Goal: Task Accomplishment & Management: Complete application form

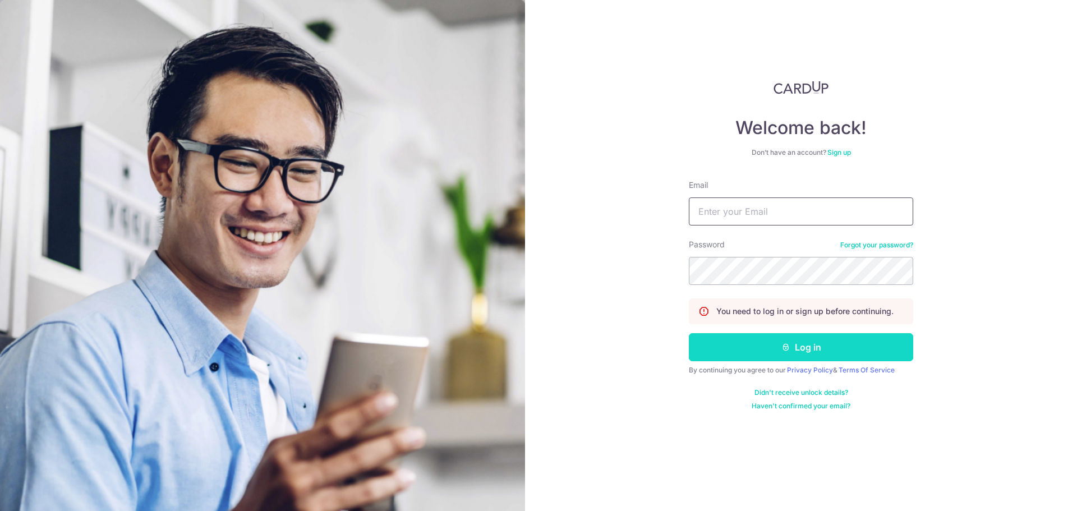
type input "[EMAIL_ADDRESS][DOMAIN_NAME]"
click at [811, 349] on button "Log in" at bounding box center [801, 347] width 224 height 28
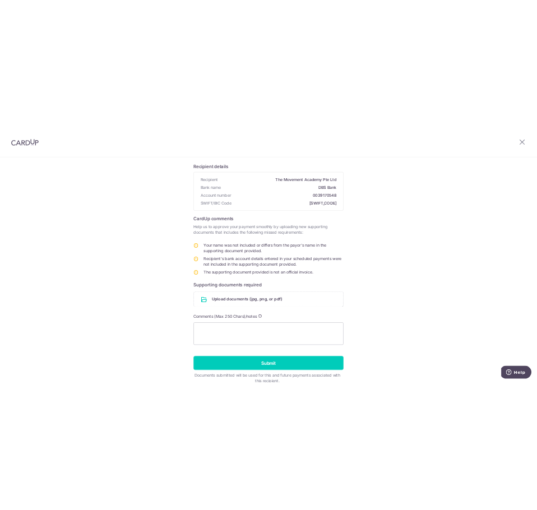
scroll to position [126, 0]
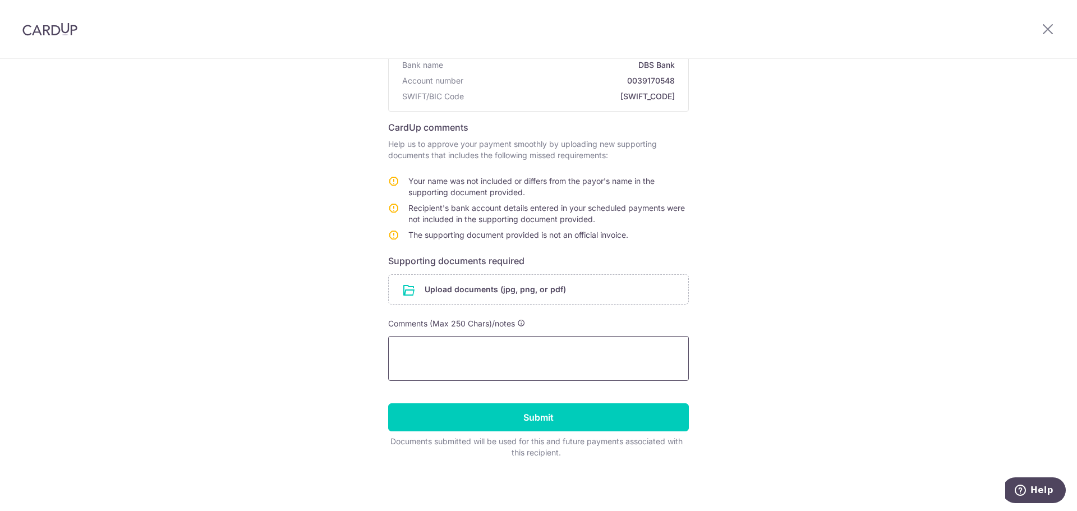
click at [535, 350] on textarea at bounding box center [538, 358] width 301 height 45
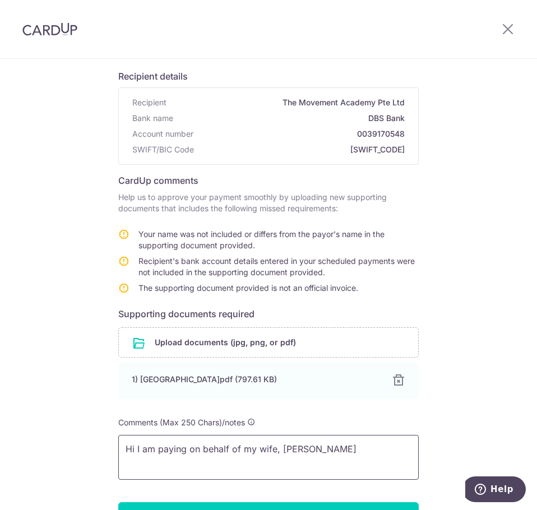
scroll to position [65, 0]
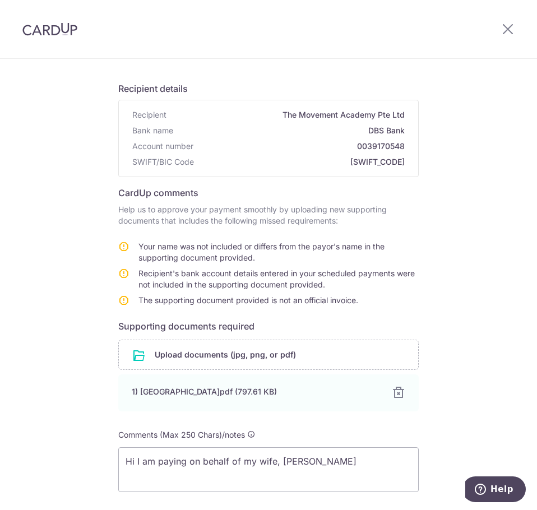
drag, startPoint x: 171, startPoint y: 243, endPoint x: 297, endPoint y: 264, distance: 128.4
click at [297, 264] on td "Your name was not included or differs from the payor's name in the supporting d…" at bounding box center [279, 254] width 280 height 27
click at [297, 263] on td "Your name was not included or differs from the payor's name in the supporting d…" at bounding box center [279, 254] width 280 height 27
drag, startPoint x: 279, startPoint y: 259, endPoint x: 326, endPoint y: 282, distance: 52.7
click at [326, 282] on tbody "Your name was not included or differs from the payor's name in the supporting d…" at bounding box center [268, 276] width 301 height 70
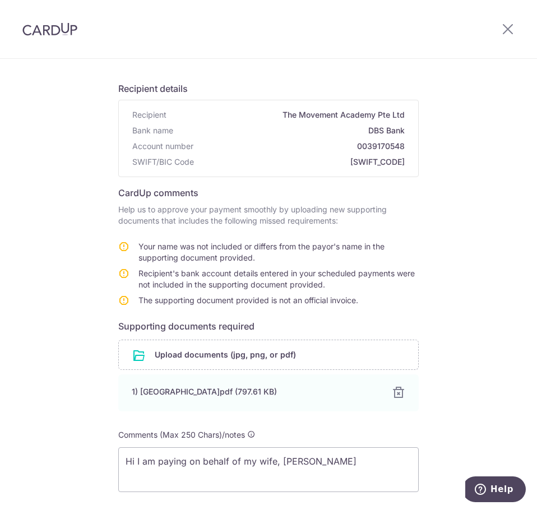
click at [324, 284] on td "Recipient's bank account details entered in your scheduled payments were not in…" at bounding box center [279, 281] width 280 height 27
click at [347, 279] on td "Recipient's bank account details entered in your scheduled payments were not in…" at bounding box center [279, 281] width 280 height 27
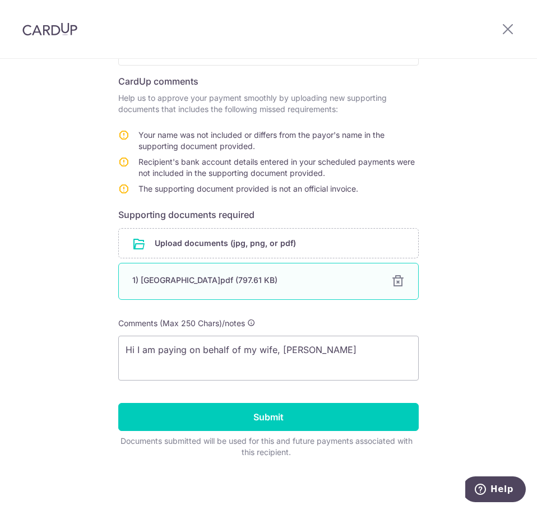
scroll to position [177, 0]
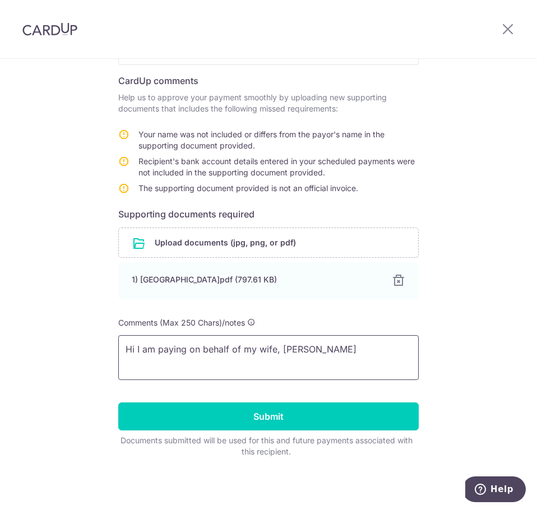
click at [388, 353] on textarea "Hi I am paying on behalf of my wife, Karina Sudarmadji" at bounding box center [268, 357] width 301 height 45
click at [376, 367] on textarea "Hi I am paying on behalf of my wife, Karina Sudarmadji, who is paying for her c…" at bounding box center [268, 357] width 301 height 45
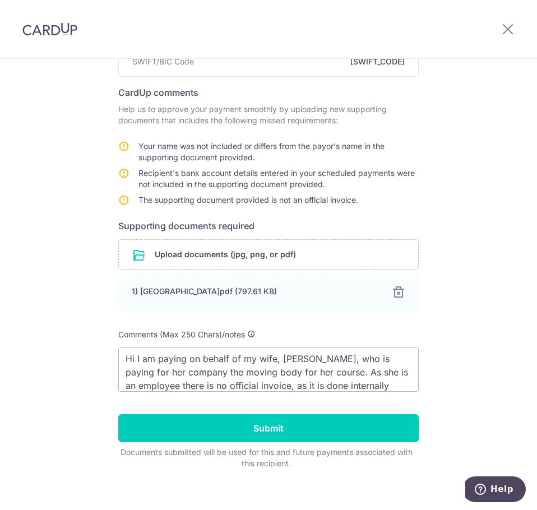
scroll to position [168, 0]
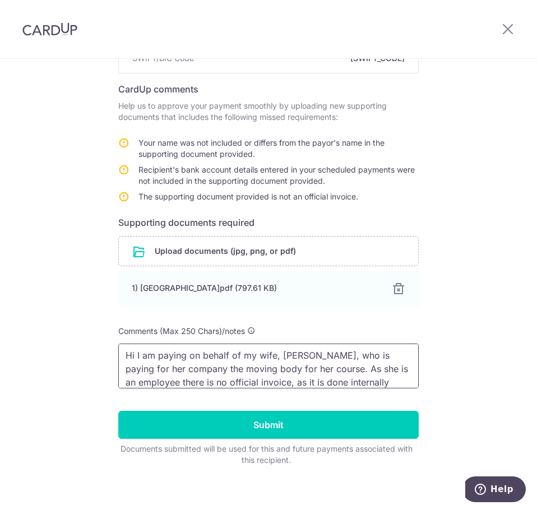
click at [298, 372] on textarea "Hi I am paying on behalf of my wife, Karina Sudarmadji, who is paying for her c…" at bounding box center [268, 366] width 301 height 45
click at [298, 371] on textarea "Hi I am paying on behalf of my wife, Karina Sudarmadji, who is paying for her c…" at bounding box center [268, 366] width 301 height 45
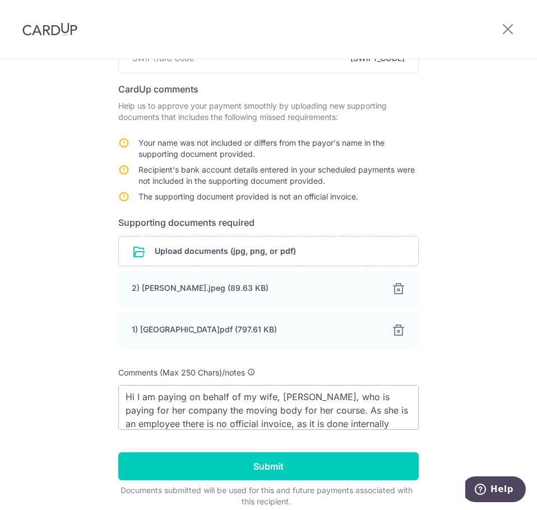
drag, startPoint x: 335, startPoint y: 180, endPoint x: 367, endPoint y: 200, distance: 37.8
click at [367, 200] on tbody "Your name was not included or differs from the payor's name in the supporting d…" at bounding box center [268, 172] width 301 height 70
click at [367, 199] on td "The supporting document provided is not an official invoice." at bounding box center [279, 199] width 280 height 16
click at [366, 197] on td "The supporting document provided is not an official invoice." at bounding box center [279, 199] width 280 height 16
click at [351, 178] on td "Recipient's bank account details entered in your scheduled payments were not in…" at bounding box center [279, 177] width 280 height 27
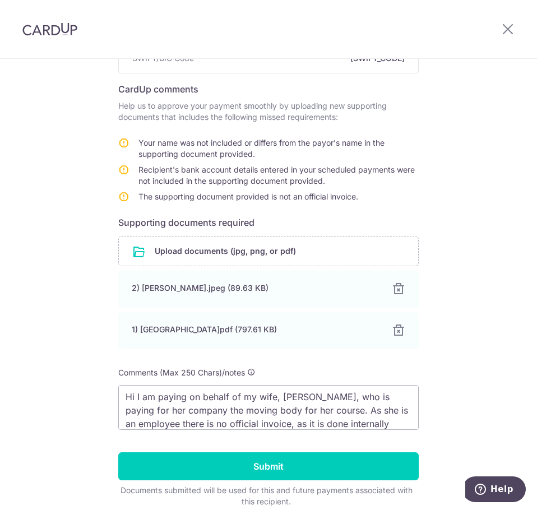
drag, startPoint x: 310, startPoint y: 154, endPoint x: 343, endPoint y: 158, distance: 32.7
click at [343, 158] on td "Your name was not included or differs from the payor's name in the supporting d…" at bounding box center [279, 150] width 280 height 27
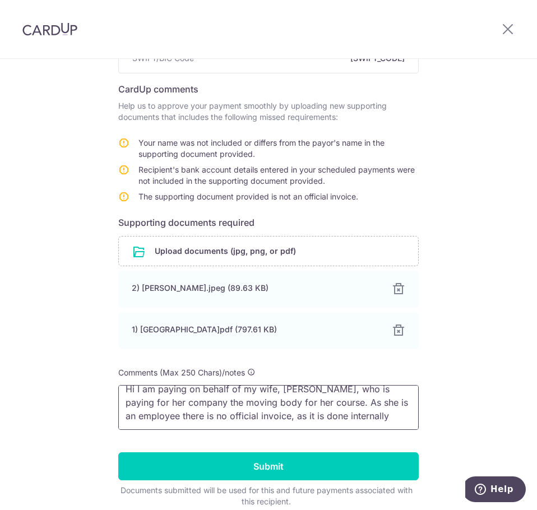
scroll to position [218, 0]
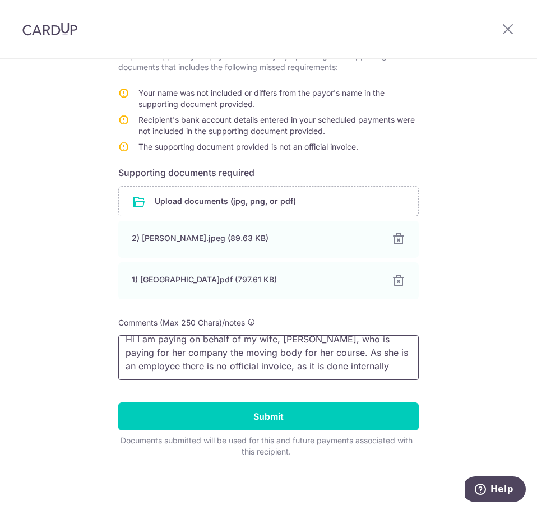
click at [397, 366] on textarea "Hi I am paying on behalf of my wife, Karina Sudarmadji, who is paying for her c…" at bounding box center [268, 357] width 301 height 45
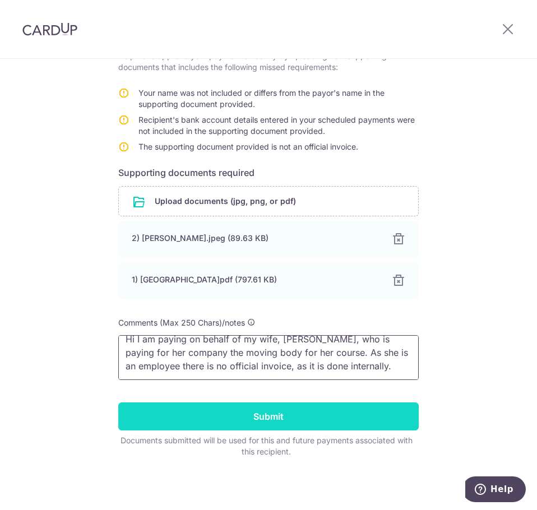
type textarea "Hi I am paying on behalf of my wife, Karina Sudarmadji, who is paying for her c…"
click at [292, 422] on input "Submit" at bounding box center [268, 417] width 301 height 28
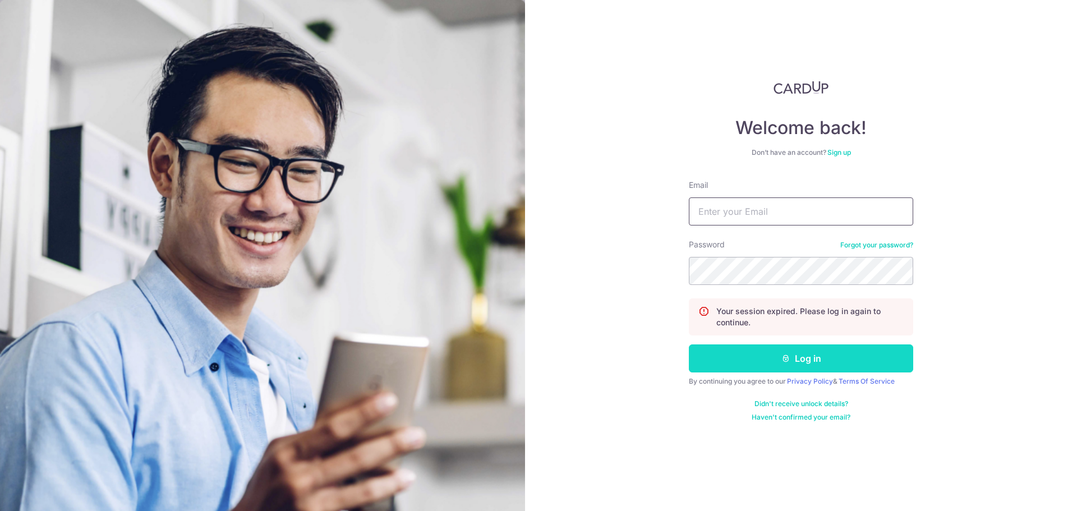
type input "jonathandc89@gmail.com"
click at [820, 353] on button "Log in" at bounding box center [801, 358] width 224 height 28
